Goal: Check status

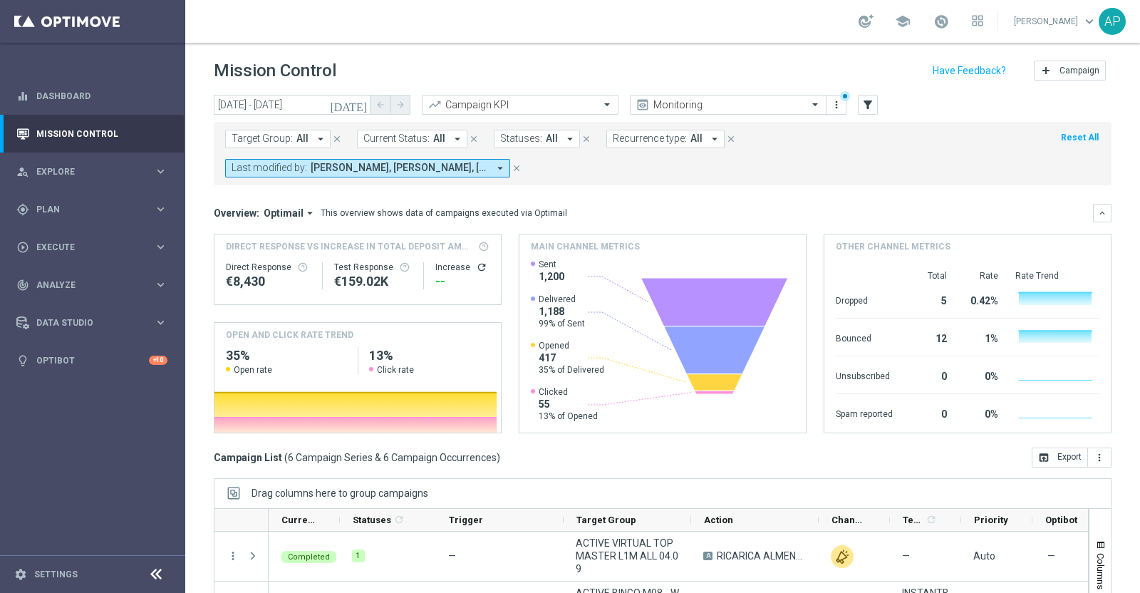
click at [364, 103] on icon "[DATE]" at bounding box center [349, 104] width 38 height 13
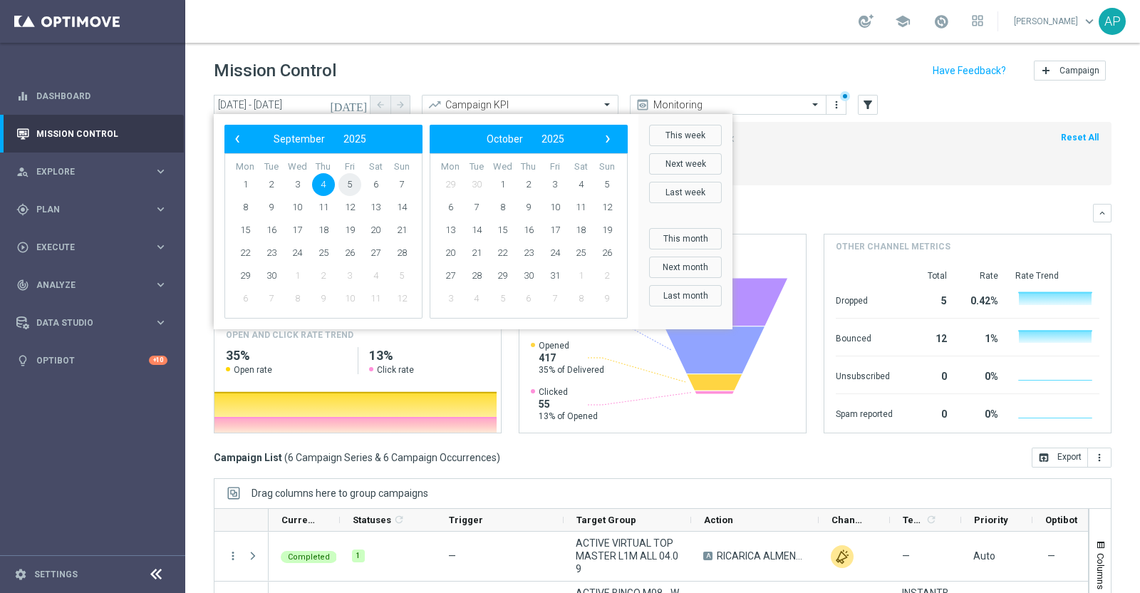
click at [353, 183] on span "5" at bounding box center [349, 184] width 23 height 23
type input "[DATE] - [DATE]"
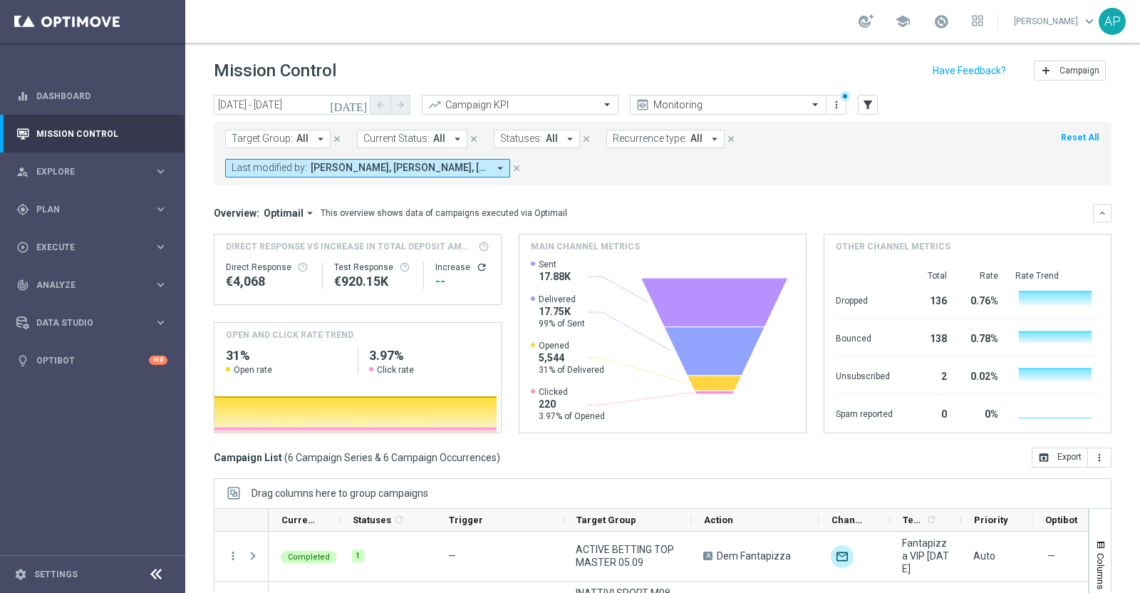
click at [755, 58] on div "Mission Control add Campaign" at bounding box center [662, 71] width 897 height 28
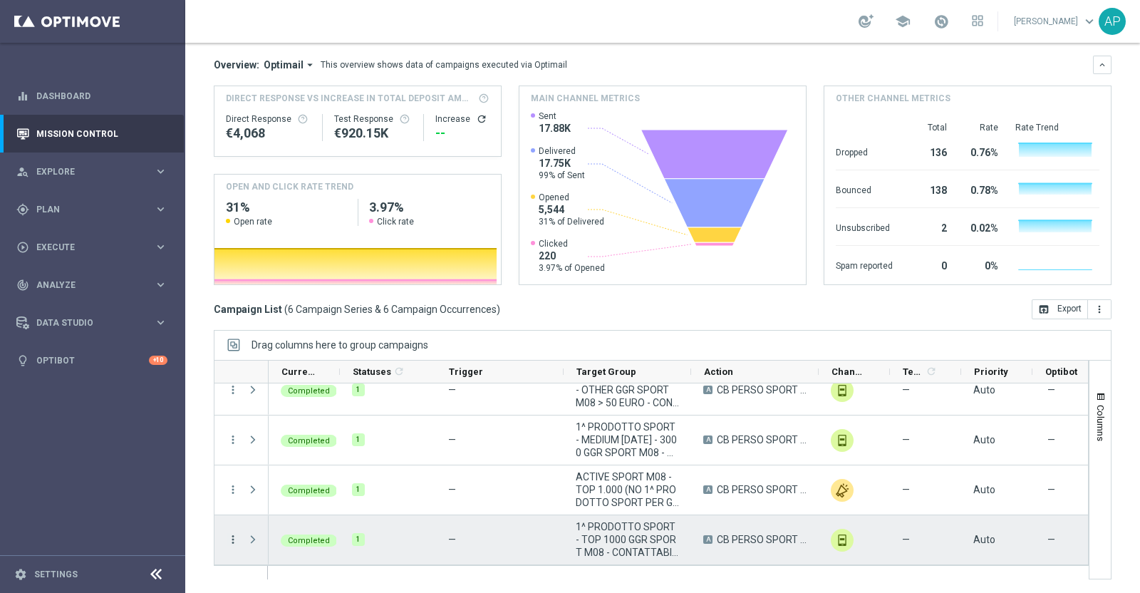
click at [234, 536] on icon "more_vert" at bounding box center [232, 539] width 13 height 13
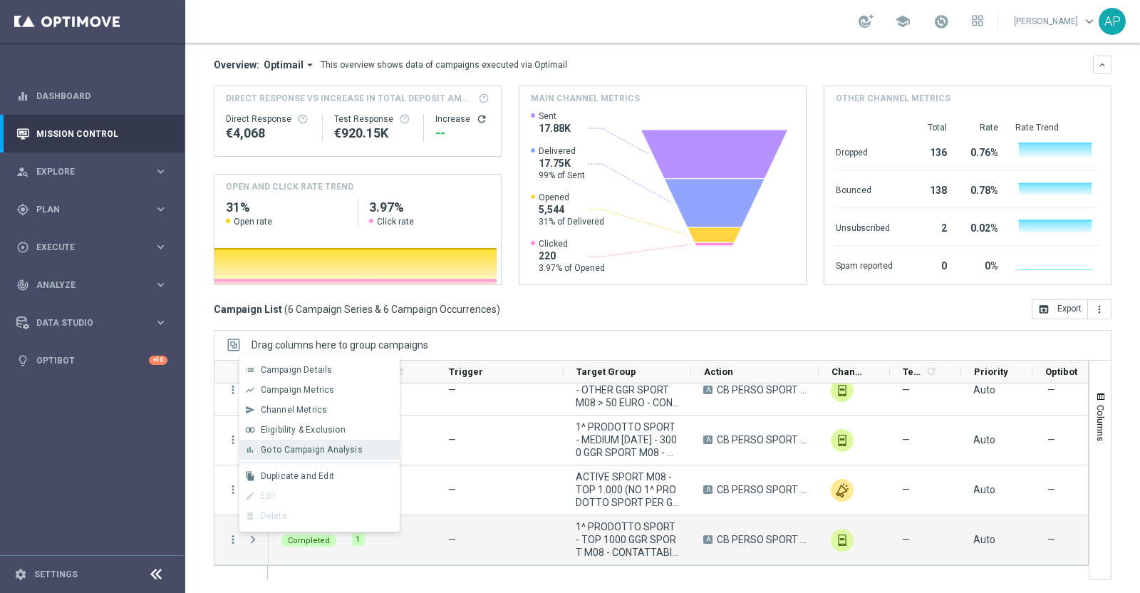
click at [281, 451] on span "Go to Campaign Analysis" at bounding box center [312, 449] width 102 height 10
